Goal: Find contact information: Obtain details needed to contact an individual or organization

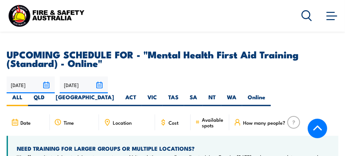
scroll to position [1350, 0]
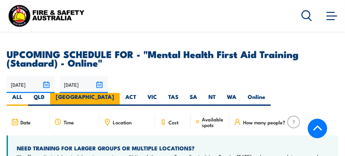
click at [120, 93] on label "NSW" at bounding box center [84, 99] width 69 height 13
click at [118, 93] on input "[GEOGRAPHIC_DATA]" at bounding box center [116, 95] width 4 height 4
radio input "true"
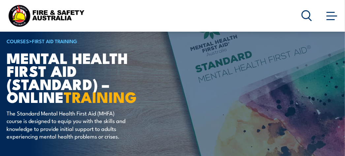
scroll to position [33, 0]
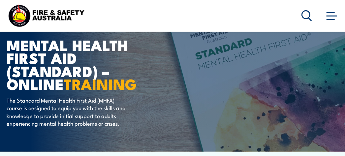
click at [306, 12] on icon at bounding box center [306, 15] width 11 height 11
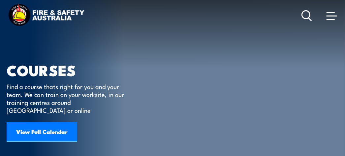
click at [61, 122] on link "View Full Calendar" at bounding box center [42, 132] width 70 height 20
click at [306, 15] on icon at bounding box center [306, 15] width 11 height 11
click at [328, 18] on span at bounding box center [331, 15] width 11 height 7
click at [335, 14] on span at bounding box center [331, 15] width 11 height 7
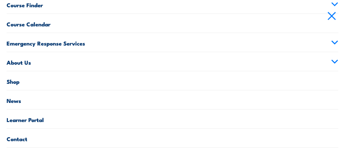
scroll to position [99, 0]
click at [15, 137] on link "Contact" at bounding box center [172, 137] width 331 height 19
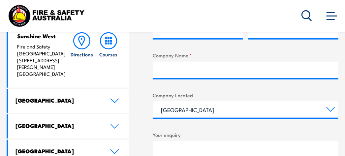
scroll to position [329, 0]
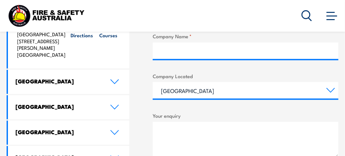
click at [109, 75] on link "[GEOGRAPHIC_DATA]" at bounding box center [68, 82] width 121 height 24
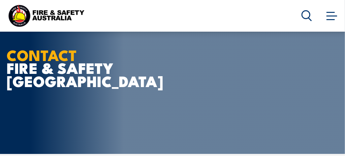
scroll to position [0, 0]
